Goal: Task Accomplishment & Management: Complete application form

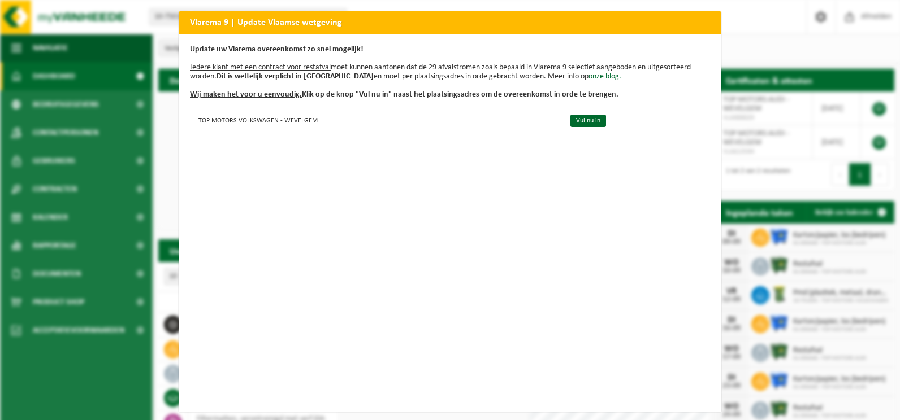
click at [693, 34] on div "Update uw Vlarema overeenkomst zo snel mogelijk! Iedere klant met een contract …" at bounding box center [450, 223] width 542 height 379
click at [701, 25] on h2 "Vlarema 9 | Update Vlaamse wetgeving" at bounding box center [450, 21] width 542 height 21
click at [776, 17] on div "Vlarema 9 | Update Vlaamse wetgeving Update uw Vlarema overeenkomst zo snel mog…" at bounding box center [450, 210] width 900 height 420
click at [741, 27] on div "Vlarema 9 | Update Vlaamse wetgeving Update uw Vlarema overeenkomst zo snel mog…" at bounding box center [450, 210] width 900 height 420
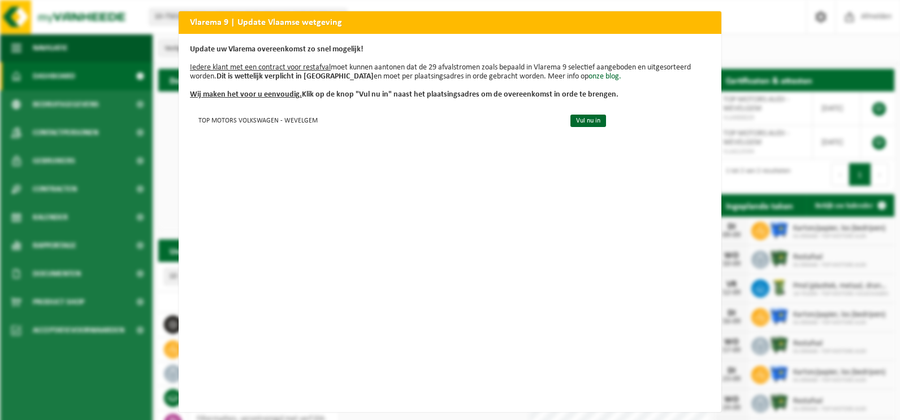
click at [760, 41] on div "Vlarema 9 | Update Vlaamse wetgeving Update uw Vlarema overeenkomst zo snel mog…" at bounding box center [450, 210] width 900 height 420
click at [264, 25] on h2 "Vlarema 9 | Update Vlaamse wetgeving" at bounding box center [450, 21] width 542 height 21
click at [575, 123] on link "Vul nu in" at bounding box center [588, 121] width 36 height 12
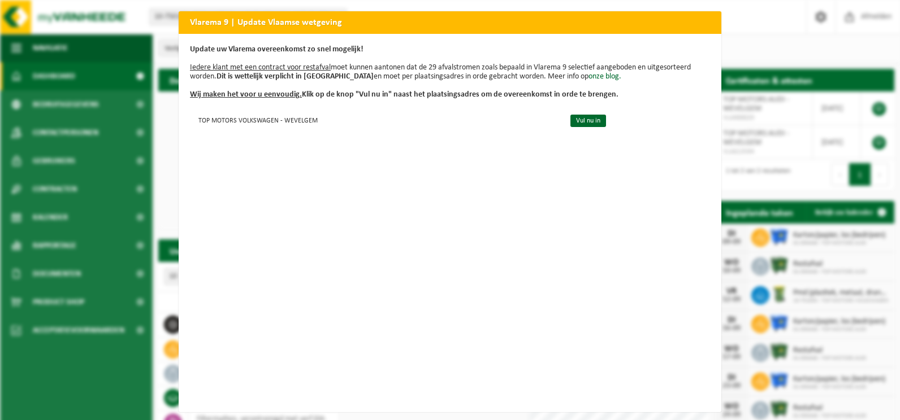
click at [759, 26] on div "Vlarema 9 | Update Vlaamse wetgeving Update uw Vlarema overeenkomst zo snel mog…" at bounding box center [450, 210] width 900 height 420
